Goal: Book appointment/travel/reservation

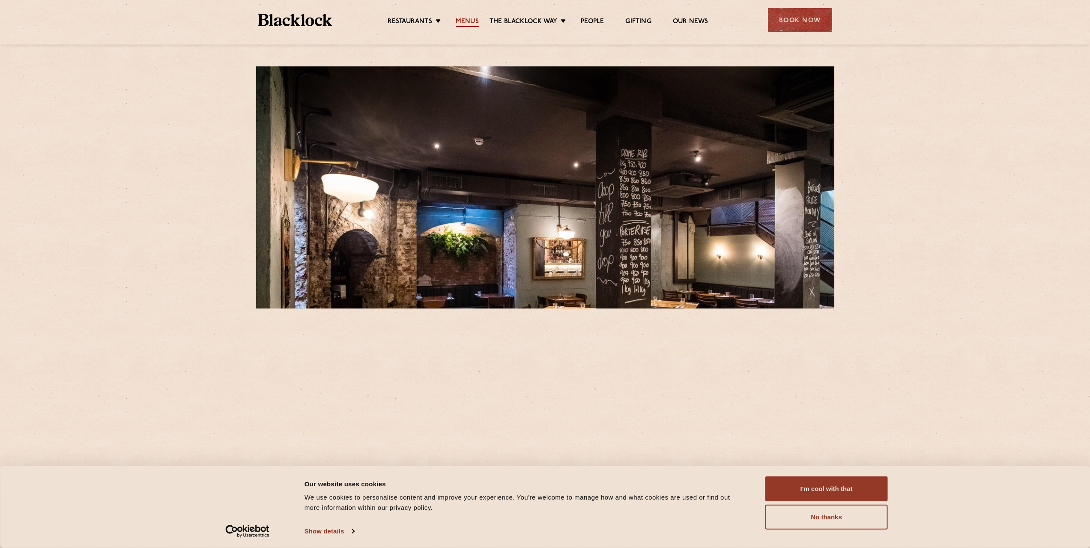
click at [466, 19] on link "Menus" at bounding box center [467, 22] width 23 height 9
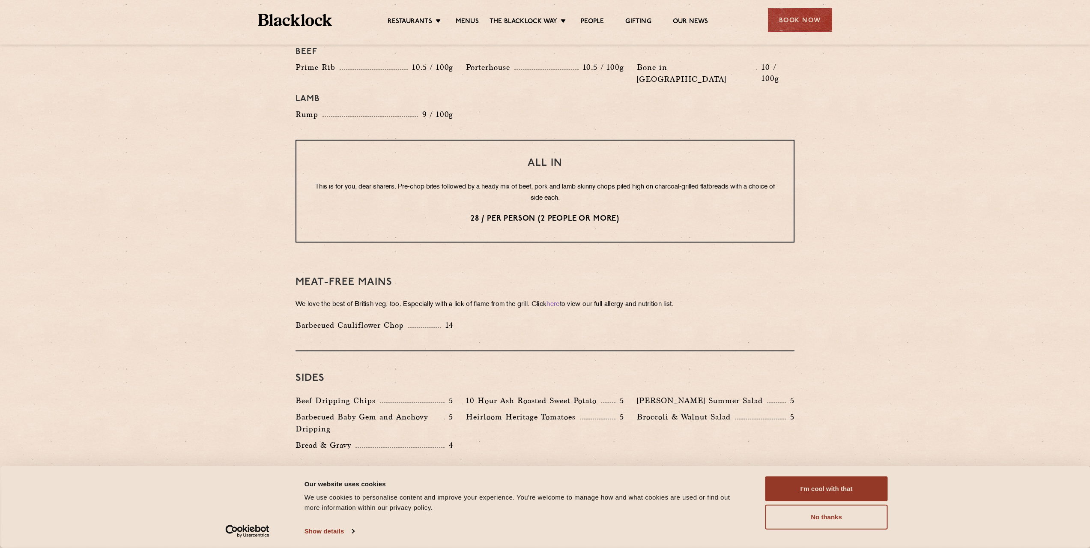
scroll to position [1028, 0]
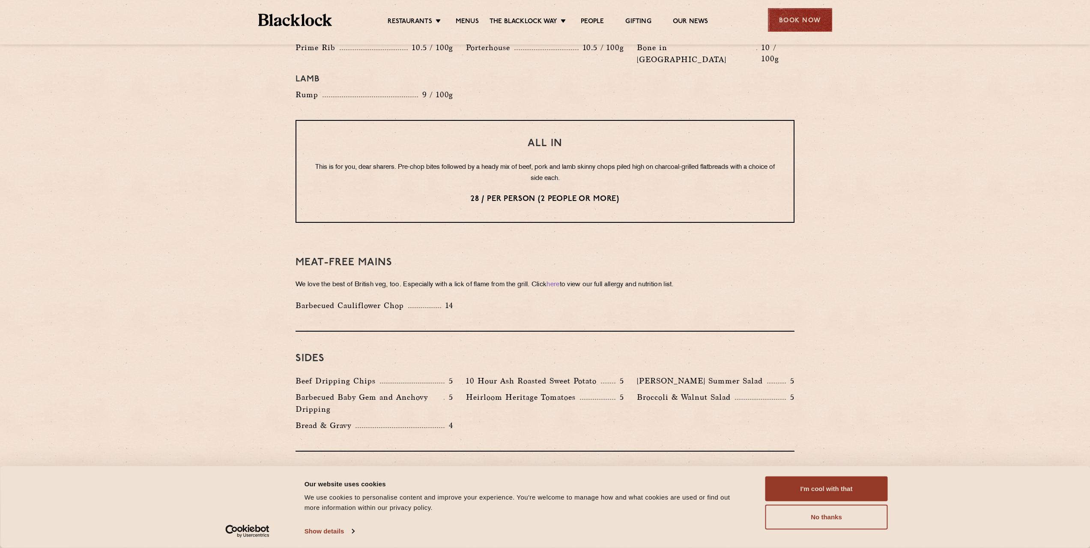
click at [818, 18] on div "Book Now" at bounding box center [800, 20] width 64 height 24
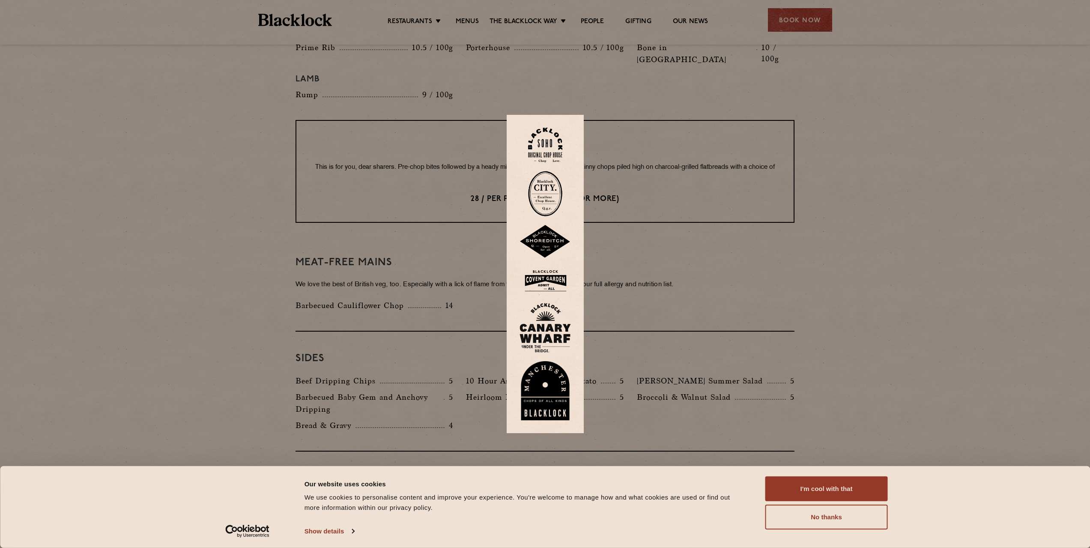
click at [548, 201] on img at bounding box center [545, 193] width 34 height 45
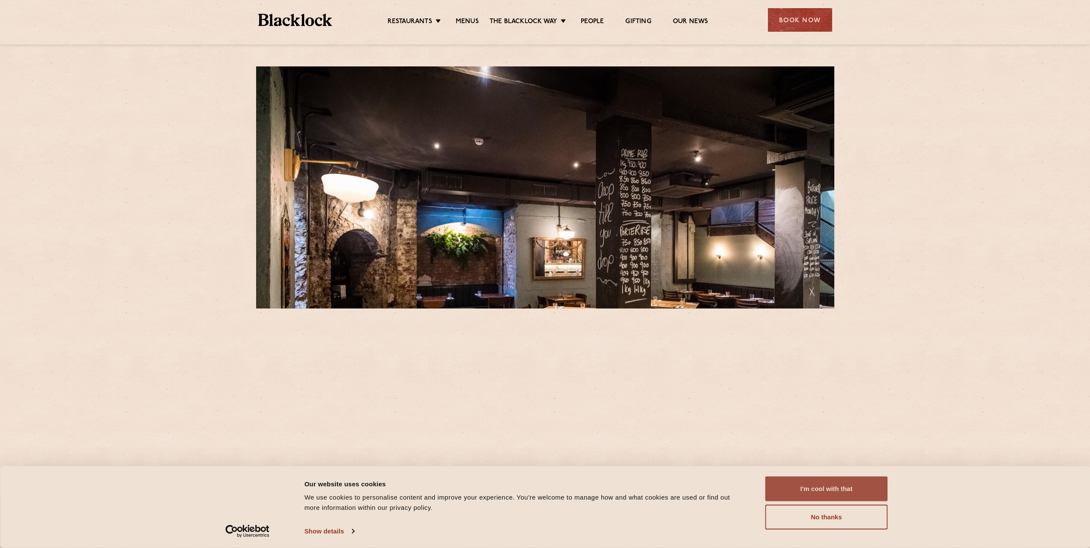
click at [810, 490] on button "I'm cool with that" at bounding box center [826, 488] width 122 height 25
